Goal: Task Accomplishment & Management: Use online tool/utility

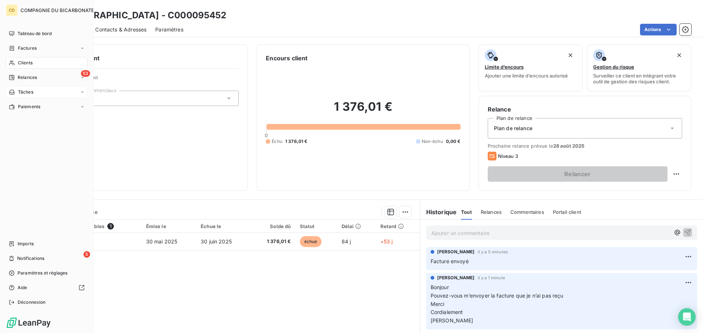
click at [54, 87] on div "Tâches" at bounding box center [47, 92] width 82 height 12
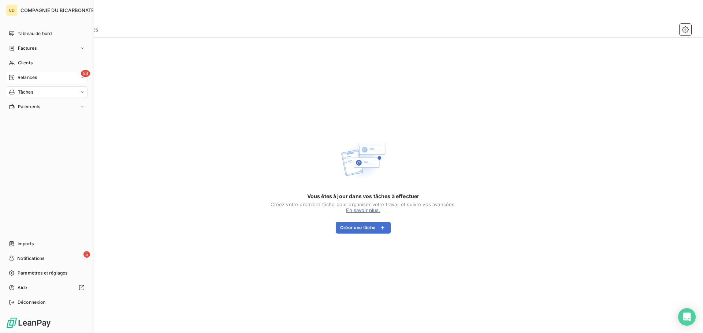
click at [14, 75] on icon at bounding box center [12, 78] width 6 height 6
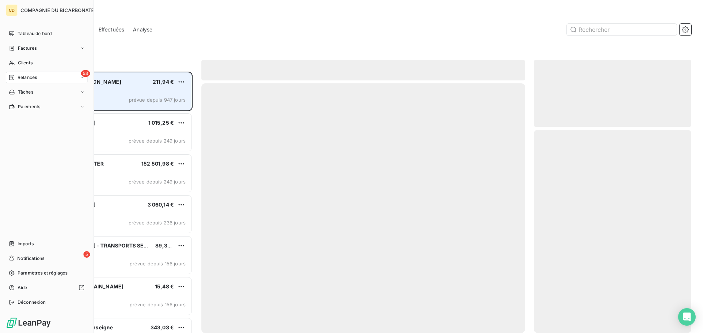
scroll to position [256, 152]
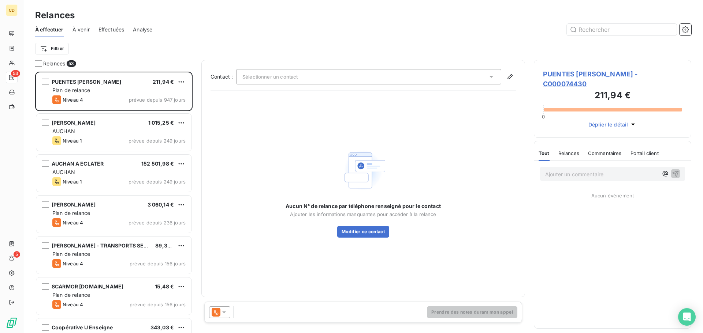
click at [107, 25] on div "Effectuées" at bounding box center [111, 29] width 26 height 15
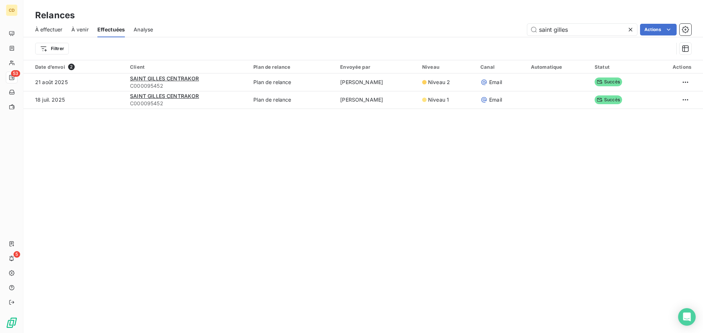
drag, startPoint x: 551, startPoint y: 30, endPoint x: 474, endPoint y: 37, distance: 77.2
click at [474, 37] on div "À effectuer À venir Effectuées Analyse saint gilles Actions" at bounding box center [362, 29] width 679 height 15
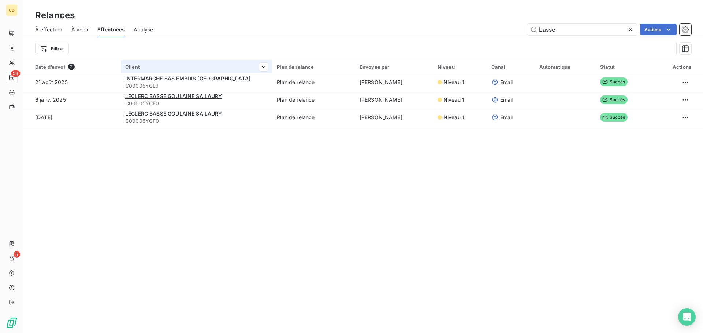
type input "basse"
click at [208, 72] on th "Client" at bounding box center [197, 66] width 152 height 13
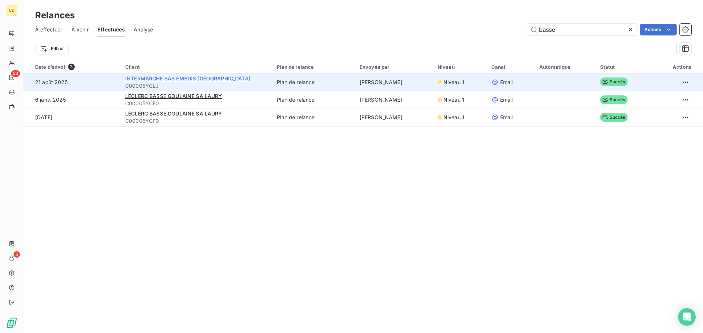
click at [209, 79] on span "INTERMARCHE SAS EMBDIS [GEOGRAPHIC_DATA]" at bounding box center [187, 78] width 125 height 6
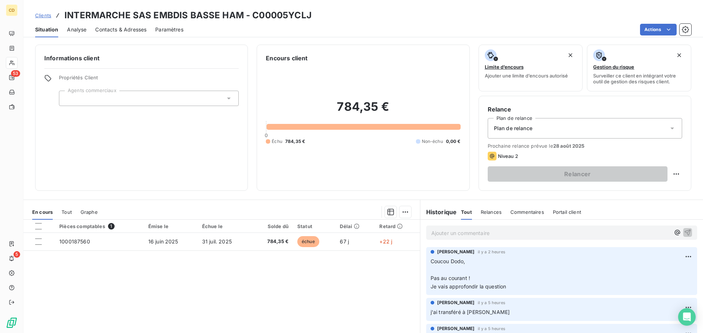
click at [465, 237] on p "Ajouter un commentaire ﻿" at bounding box center [550, 233] width 239 height 9
